Goal: Navigation & Orientation: Find specific page/section

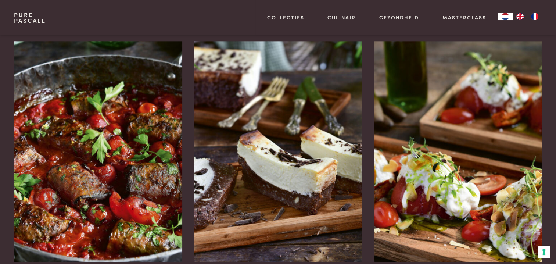
scroll to position [956, 0]
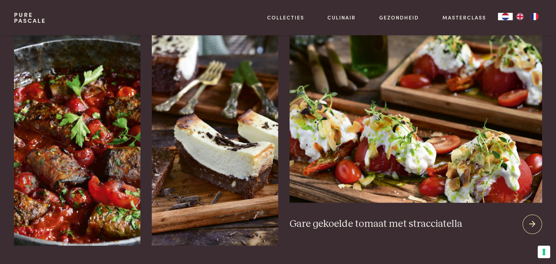
click at [528, 214] on div at bounding box center [532, 223] width 19 height 19
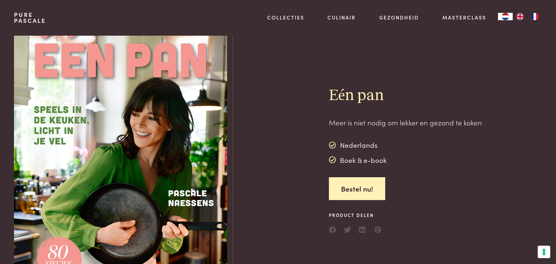
scroll to position [0, 0]
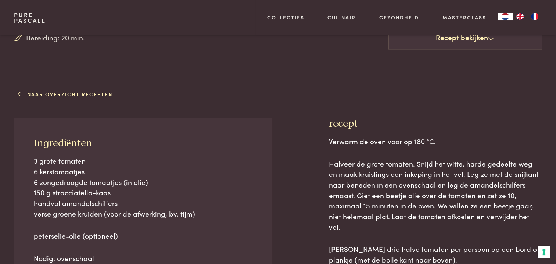
scroll to position [257, 0]
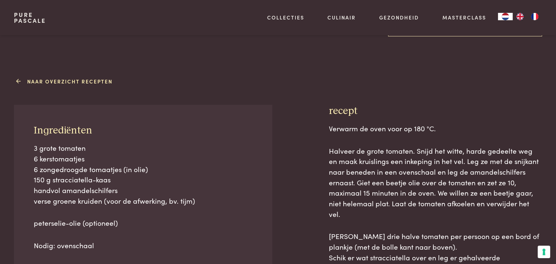
click at [64, 81] on link "Naar overzicht recepten" at bounding box center [65, 82] width 95 height 8
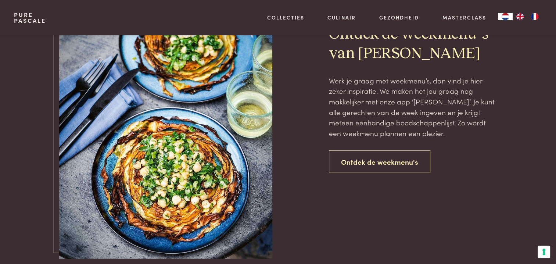
scroll to position [1691, 0]
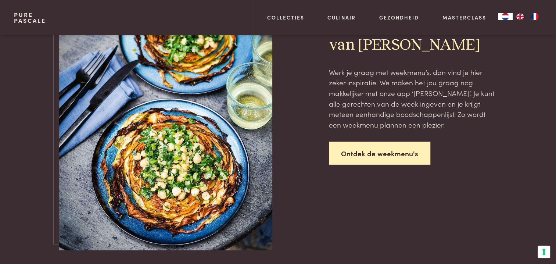
click at [371, 150] on link "Ontdek de weekmenu's" at bounding box center [379, 153] width 101 height 23
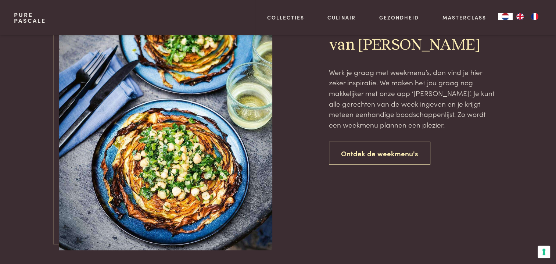
scroll to position [0, 0]
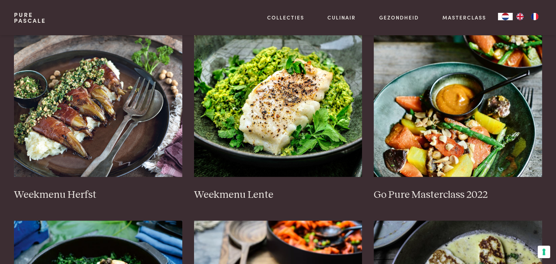
scroll to position [368, 0]
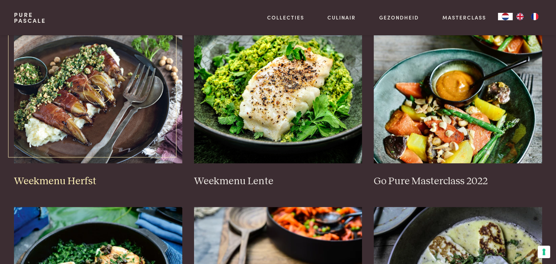
click at [93, 138] on img at bounding box center [98, 89] width 168 height 147
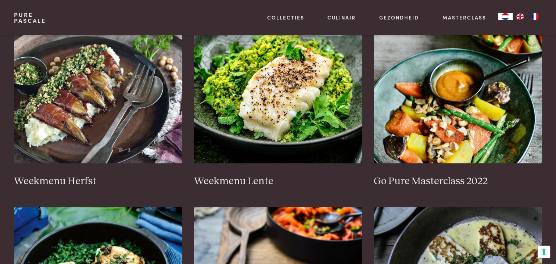
scroll to position [0, 0]
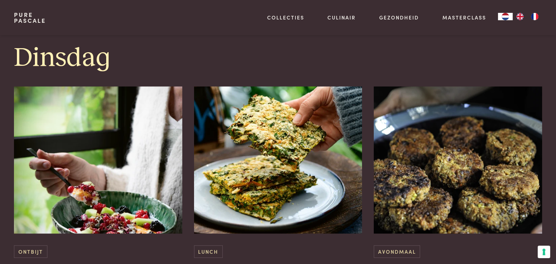
scroll to position [478, 0]
